Goal: Navigation & Orientation: Find specific page/section

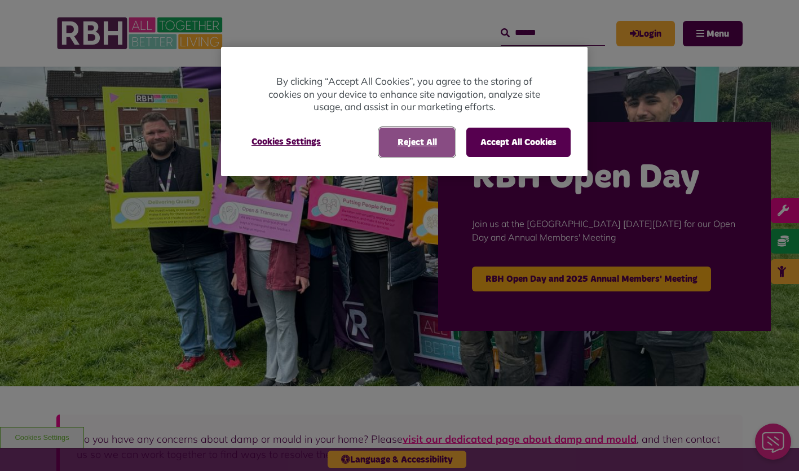
click at [417, 152] on button "Reject All" at bounding box center [417, 142] width 76 height 29
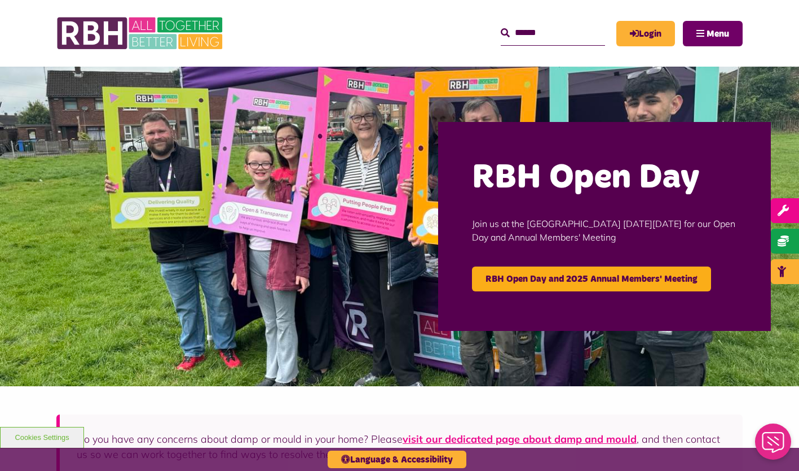
click at [713, 31] on span "Menu" at bounding box center [718, 33] width 23 height 9
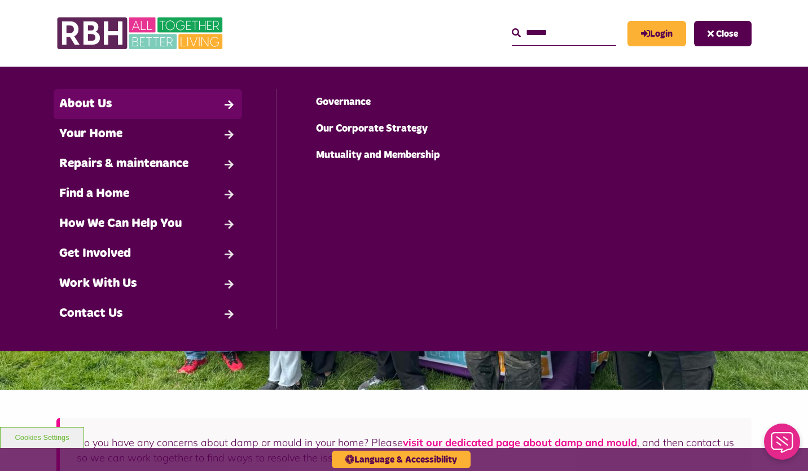
click at [212, 104] on link "About Us" at bounding box center [148, 104] width 188 height 30
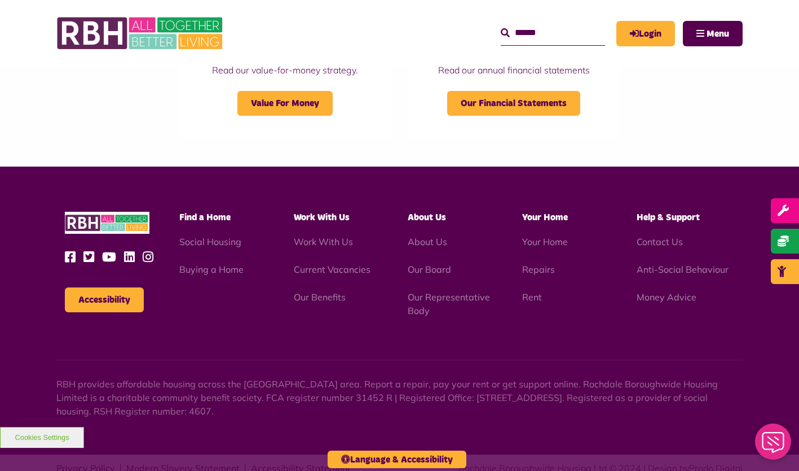
scroll to position [1289, 0]
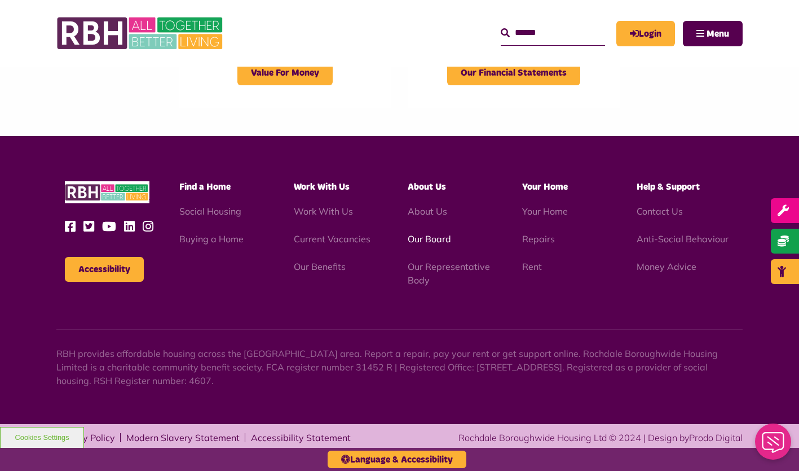
click at [425, 241] on link "Our Board" at bounding box center [429, 238] width 43 height 11
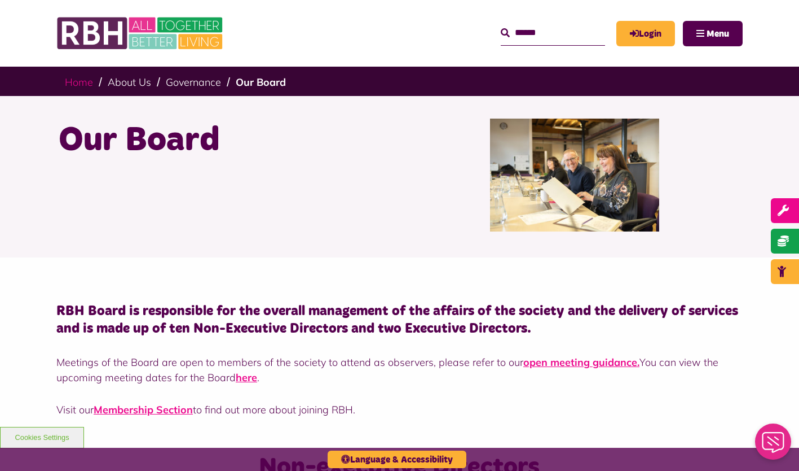
click at [76, 86] on link "Home" at bounding box center [79, 82] width 28 height 13
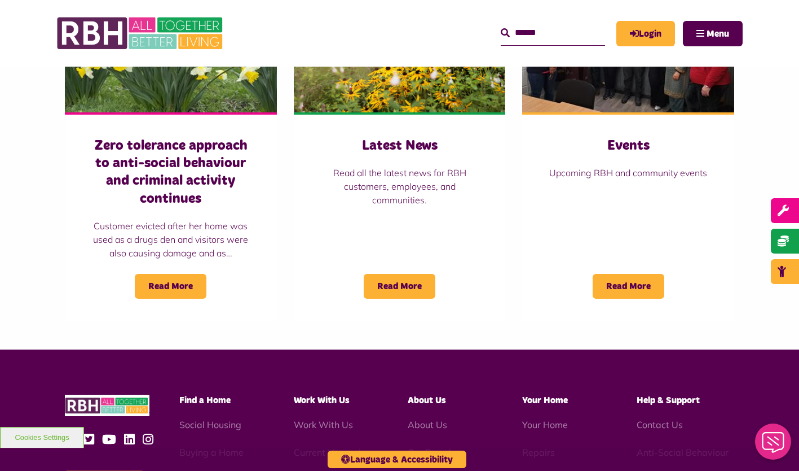
scroll to position [1077, 0]
